Goal: Information Seeking & Learning: Learn about a topic

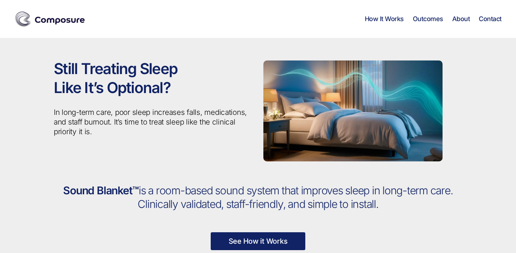
click at [422, 14] on ul "How It Works Outcomes About Contact" at bounding box center [429, 17] width 146 height 11
click at [424, 19] on link "Outcomes" at bounding box center [428, 19] width 30 height 8
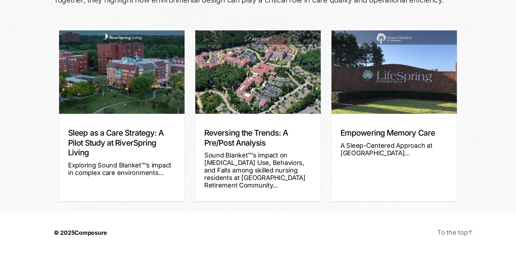
scroll to position [178, 0]
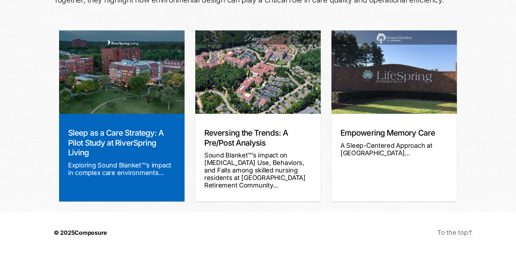
click at [145, 153] on h3 "Sleep as a Care Strategy: A Pilot Study at RiverSpring Living" at bounding box center [121, 143] width 107 height 30
click at [136, 135] on link "Sleep as a Care Strategy: A Pilot Study at RiverSpring Living" at bounding box center [116, 142] width 96 height 29
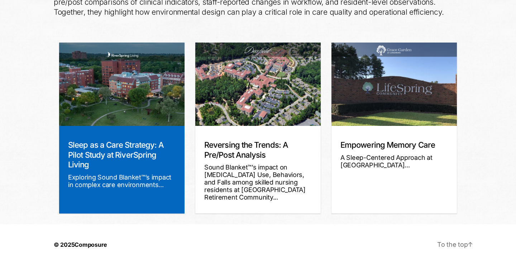
scroll to position [165, 0]
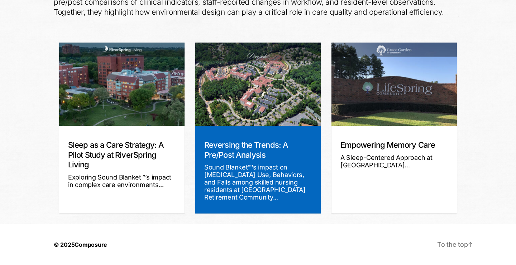
click at [245, 143] on link "Reversing the Trends: A Pre/Post Analysis" at bounding box center [246, 149] width 84 height 19
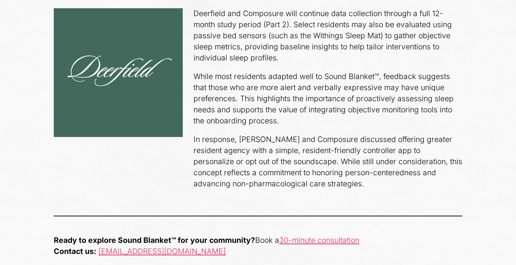
scroll to position [1960, 0]
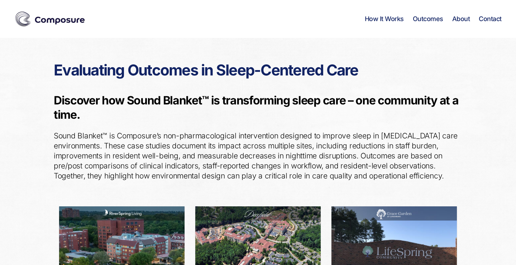
scroll to position [164, 0]
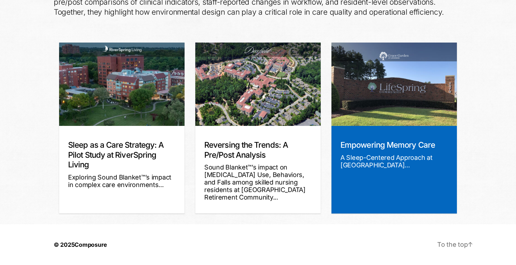
click at [375, 106] on img at bounding box center [393, 84] width 125 height 83
click at [383, 136] on div "Empowering Memory Care A Sleep-Centered Approach at Grace Garden..." at bounding box center [393, 170] width 125 height 88
click at [389, 147] on link "Empowering Memory Care" at bounding box center [387, 144] width 95 height 9
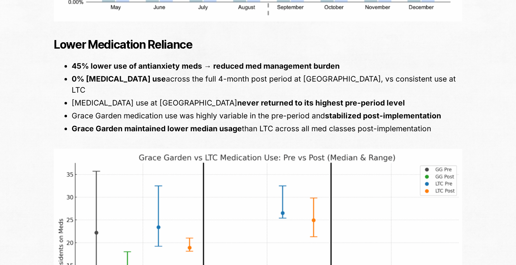
scroll to position [1546, 0]
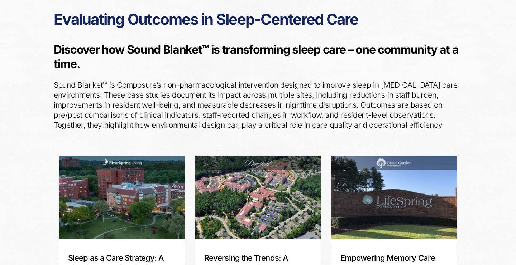
scroll to position [45, 0]
